Goal: Book appointment/travel/reservation

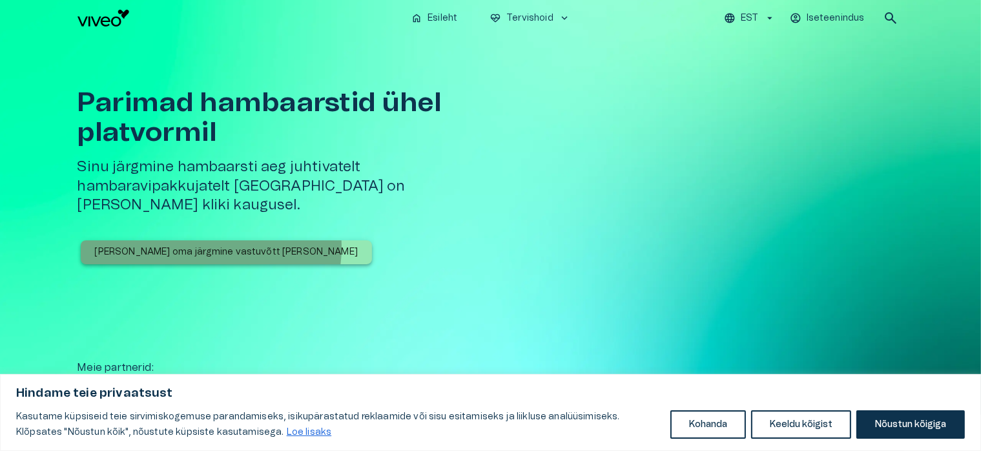
click at [211, 245] on p "[PERSON_NAME] oma järgmine vastuvõtt [PERSON_NAME]" at bounding box center [226, 252] width 263 height 14
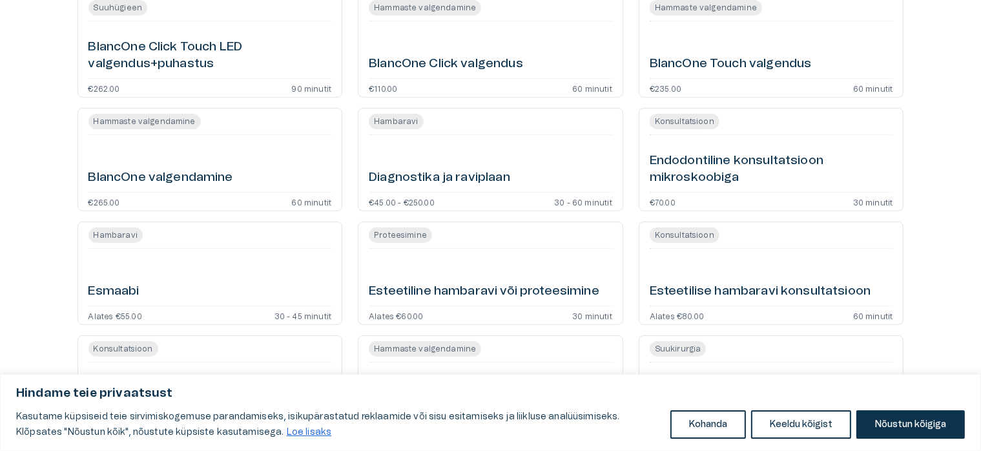
scroll to position [387, 0]
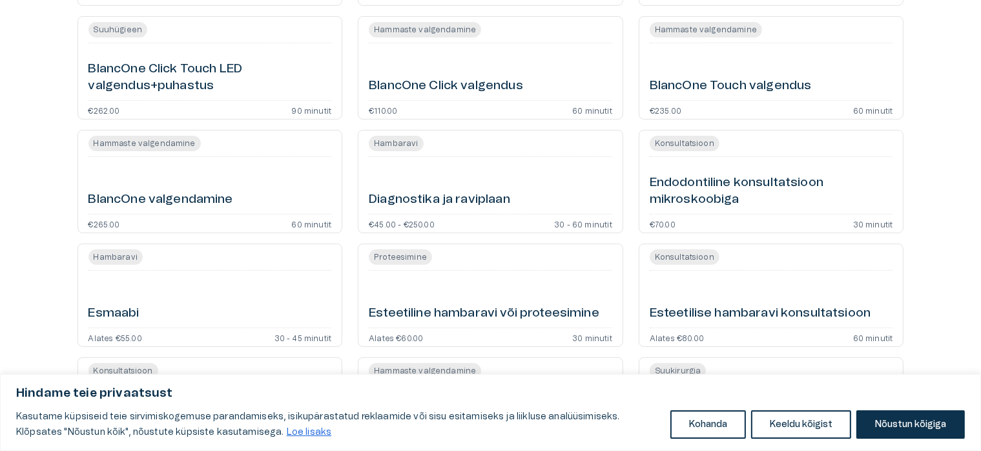
click at [409, 257] on span "Proteesimine" at bounding box center [400, 256] width 63 height 15
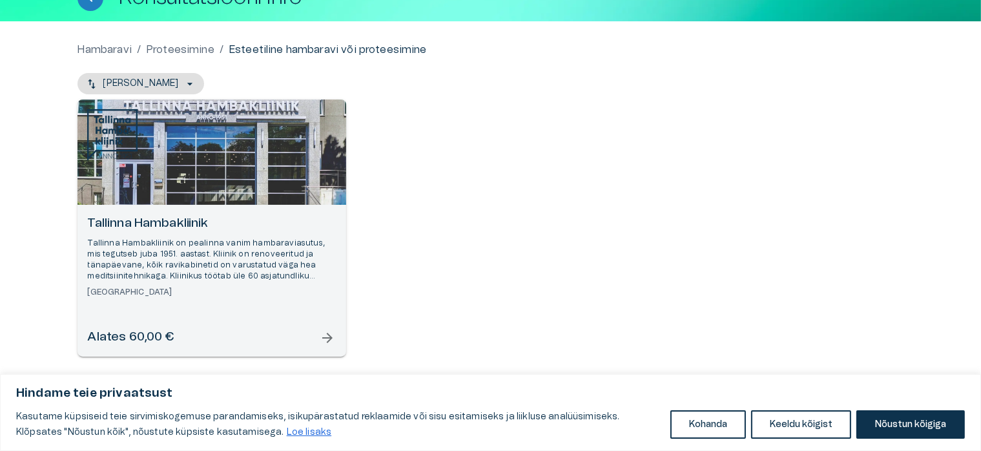
scroll to position [28, 0]
